Goal: Task Accomplishment & Management: Use online tool/utility

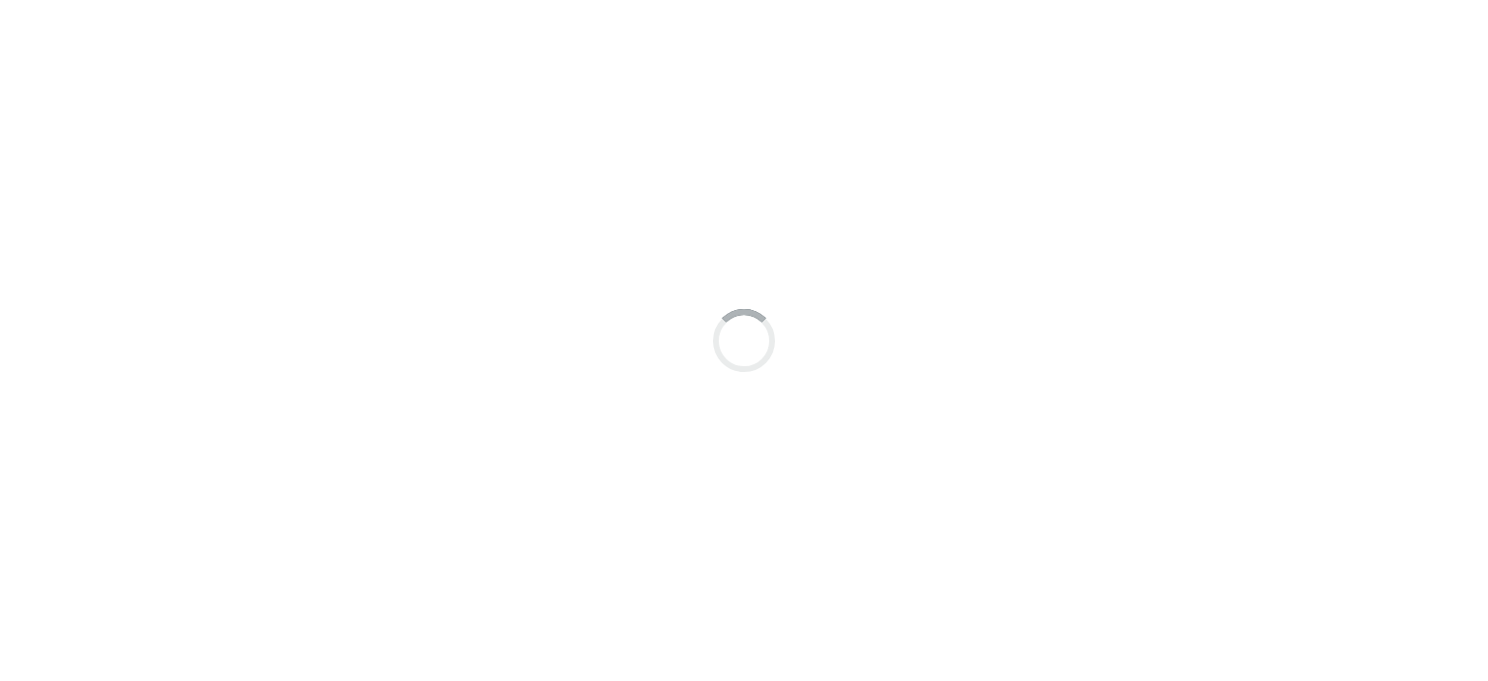
scroll to position [15, 0]
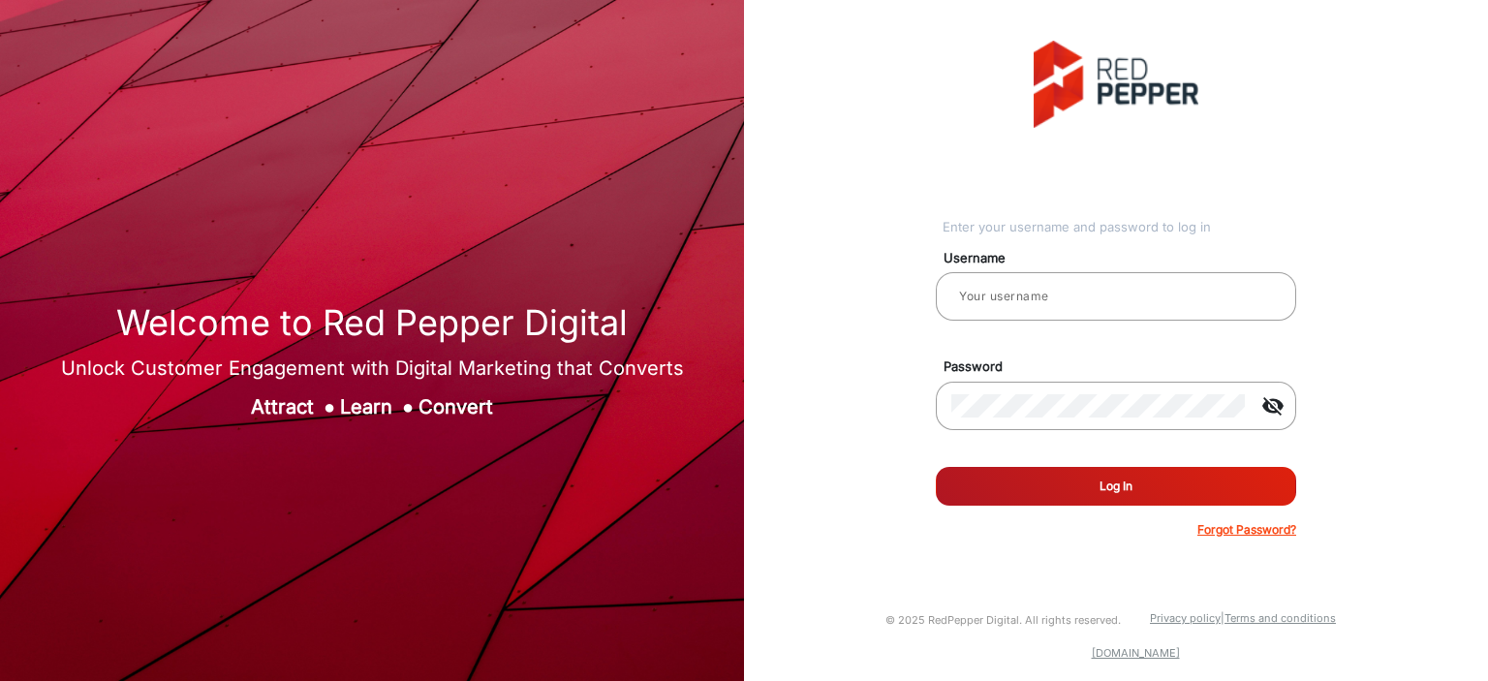
type input "[PERSON_NAME]"
click at [1074, 470] on button "Log In" at bounding box center [1116, 486] width 360 height 39
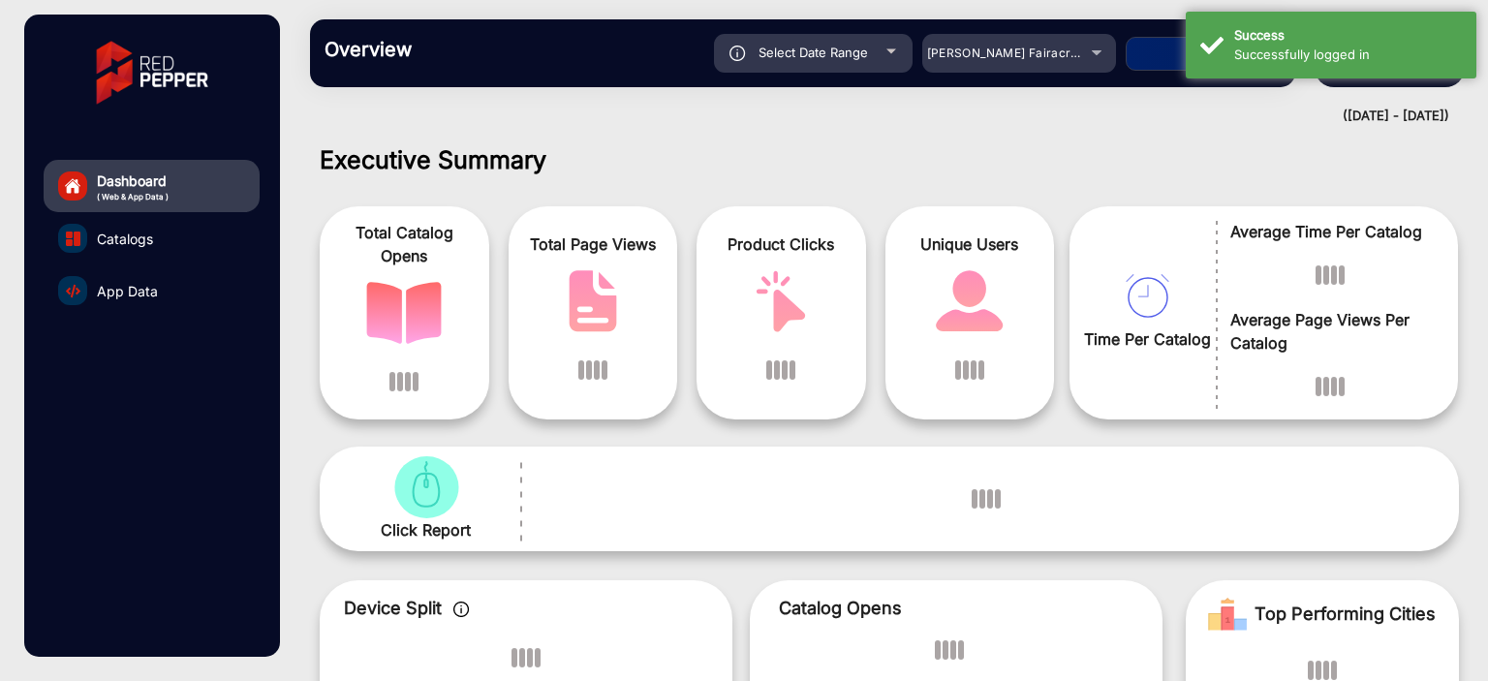
scroll to position [15, 0]
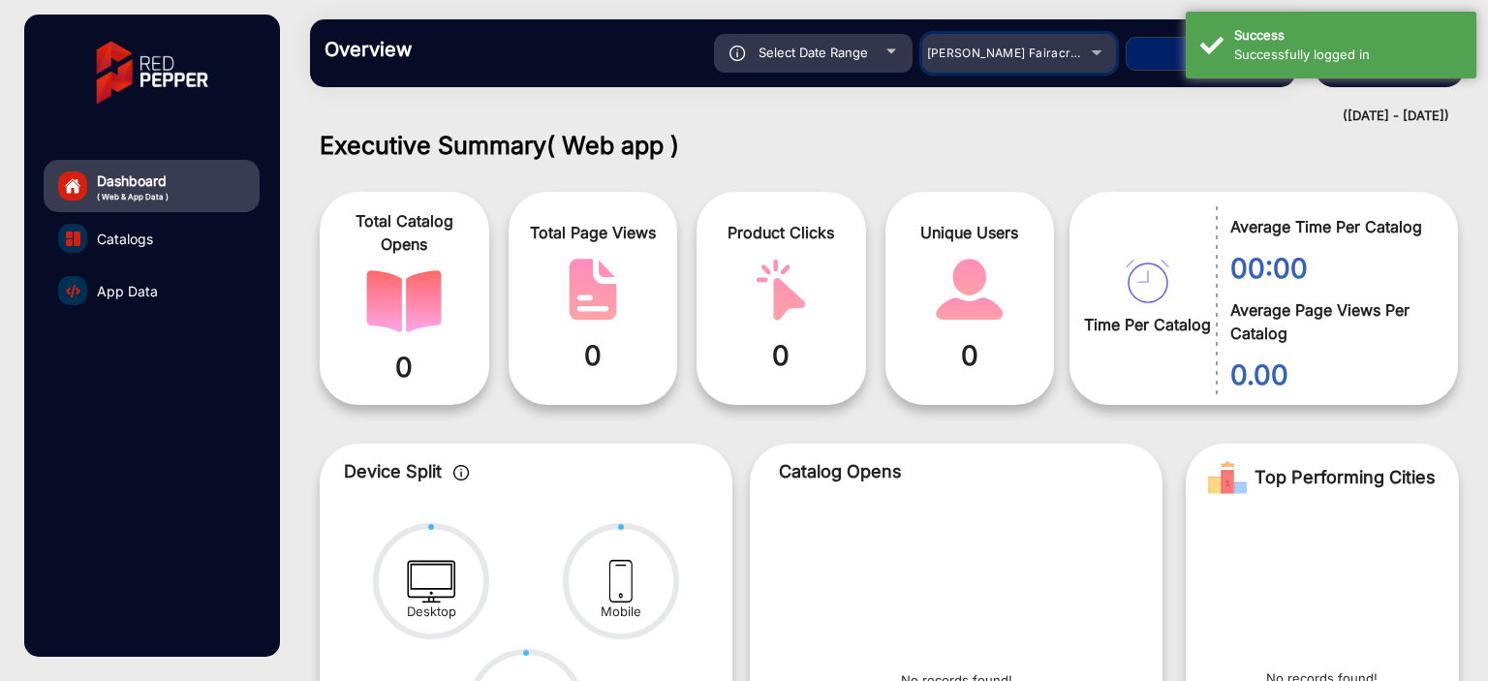
click at [1069, 60] on div "[PERSON_NAME] Fairacre Farms" at bounding box center [1004, 53] width 155 height 23
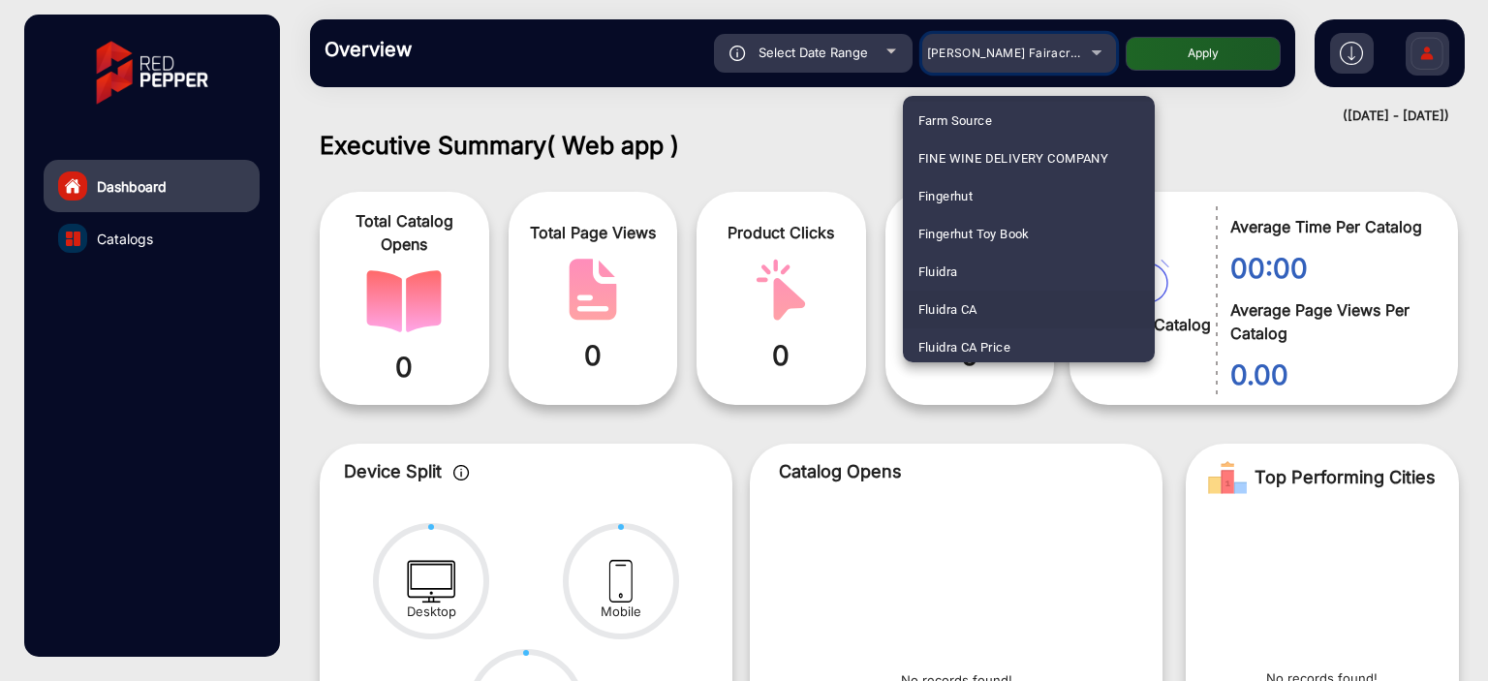
scroll to position [2072, 0]
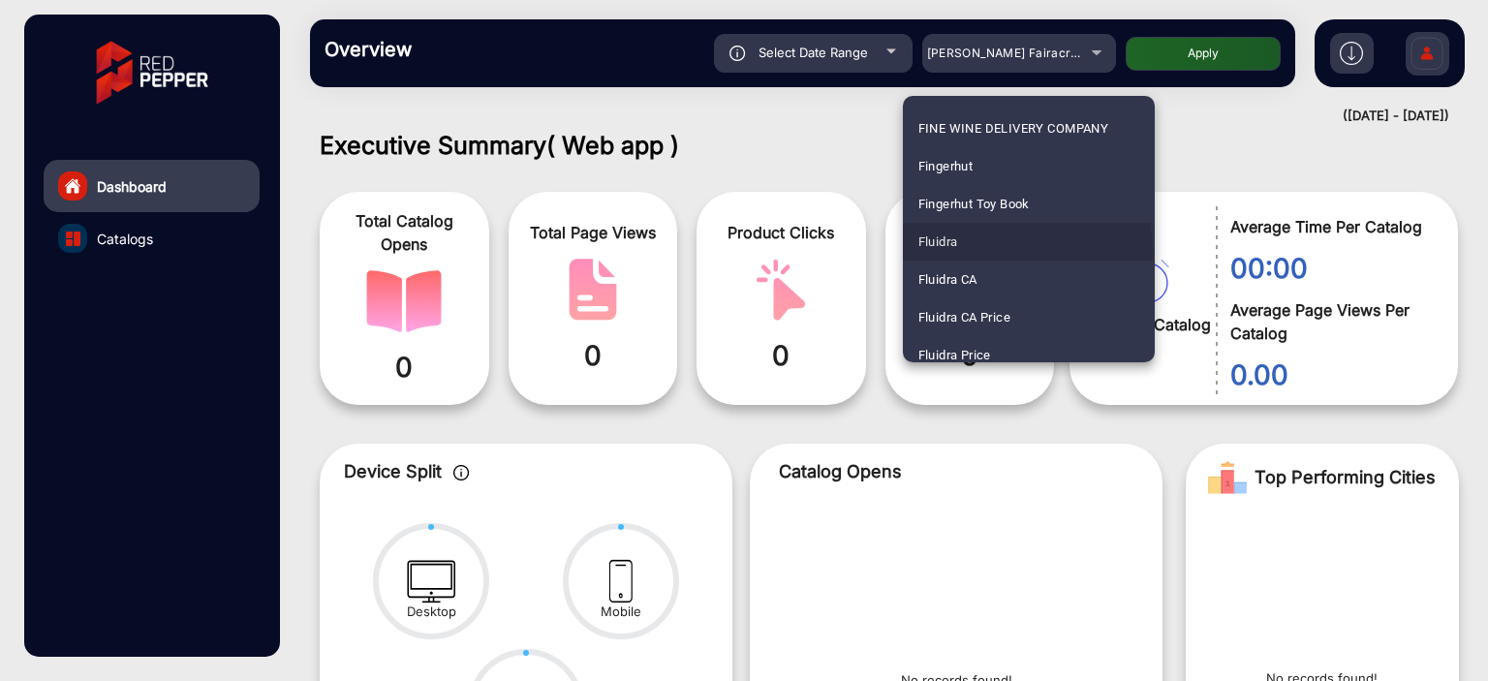
click at [988, 253] on mat-option "Fluidra" at bounding box center [1029, 242] width 252 height 38
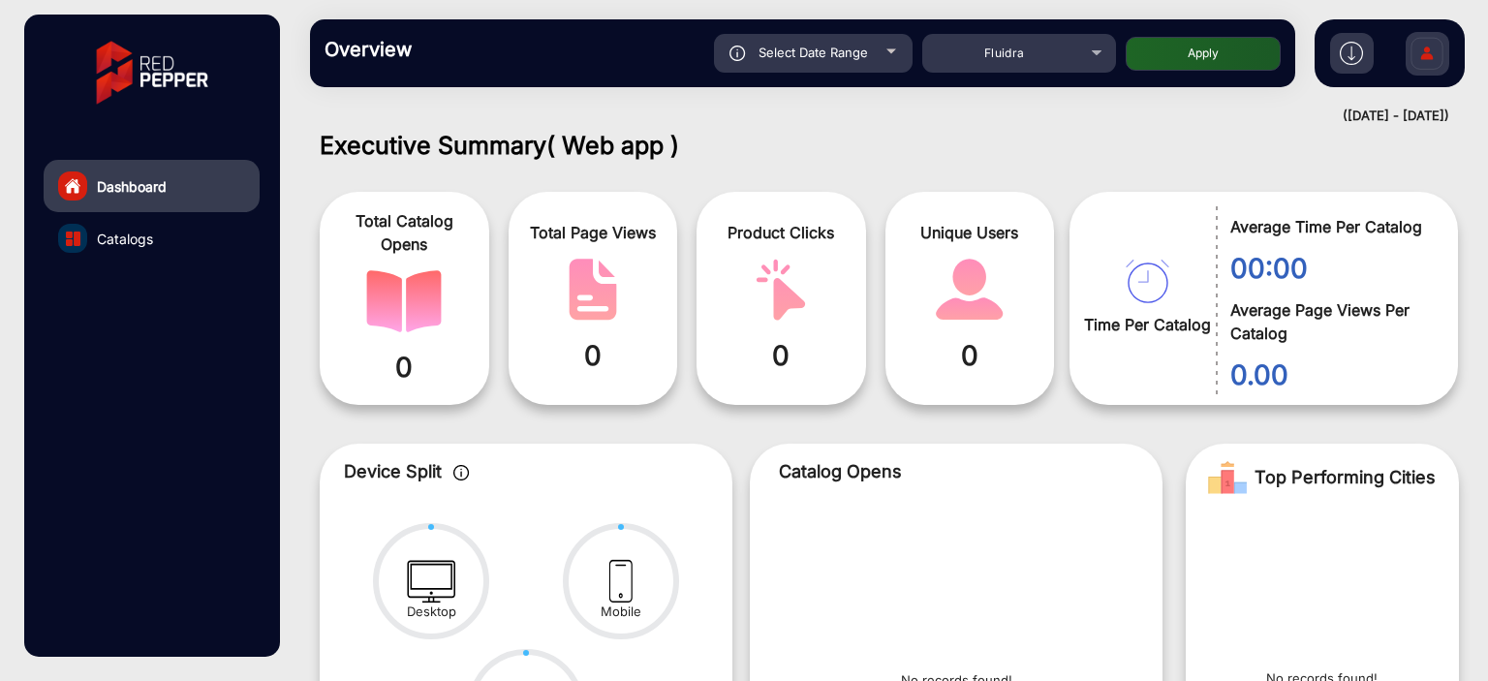
click at [1181, 61] on button "Apply" at bounding box center [1203, 54] width 155 height 34
type input "[DATE]"
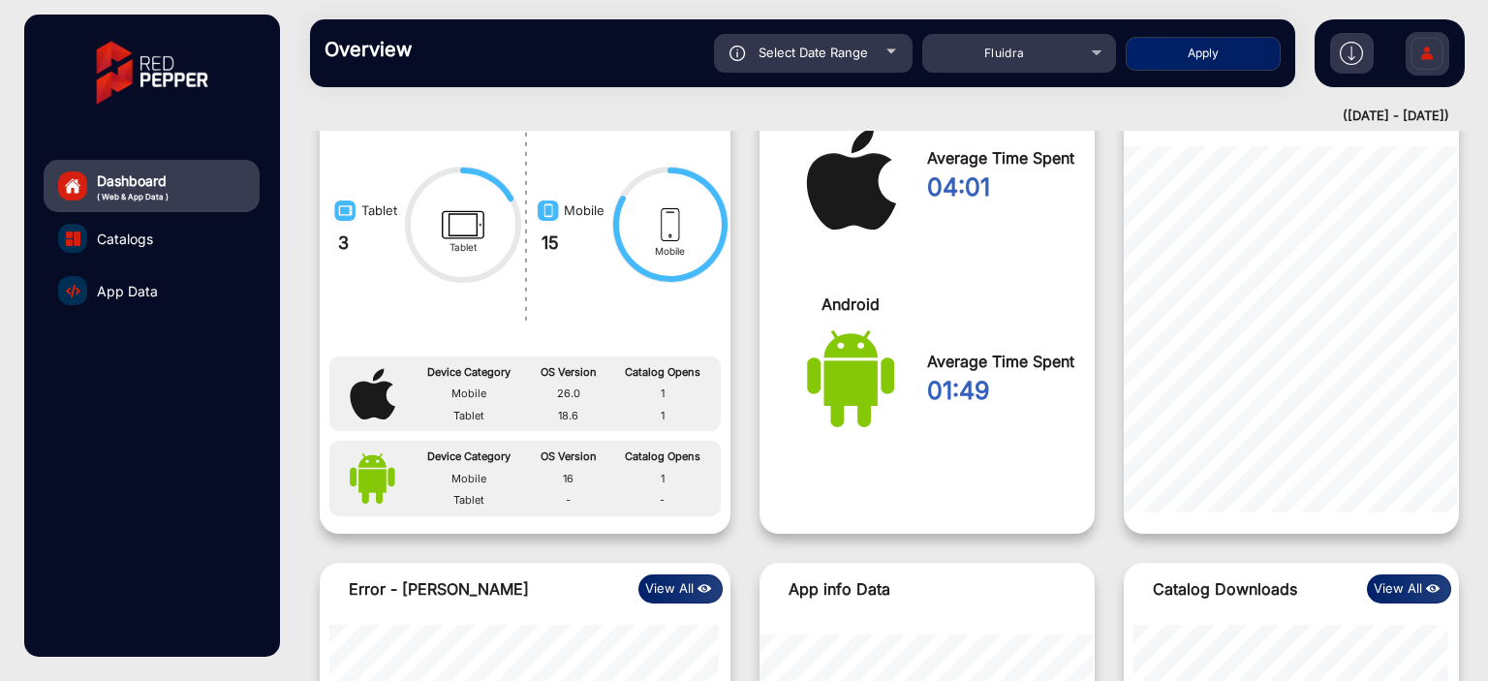
scroll to position [1478, 0]
